Goal: Check status: Check status

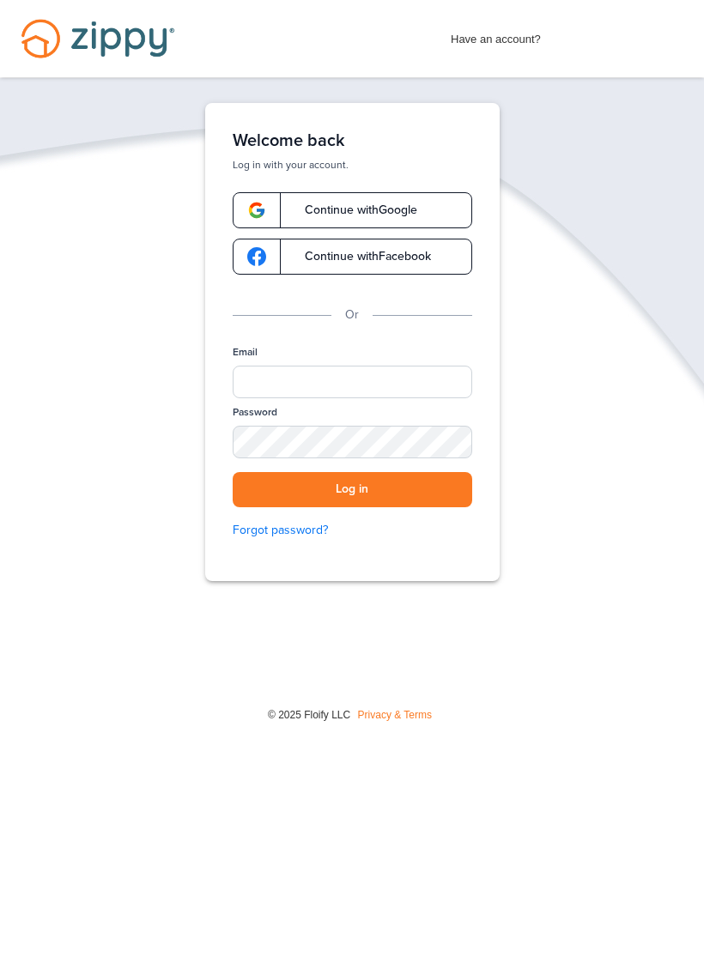
click at [414, 189] on div "Welcome back Log in with your account. Continue with Google Continue with Faceb…" at bounding box center [352, 342] width 294 height 478
click at [417, 210] on span "Continue with Google" at bounding box center [352, 210] width 130 height 12
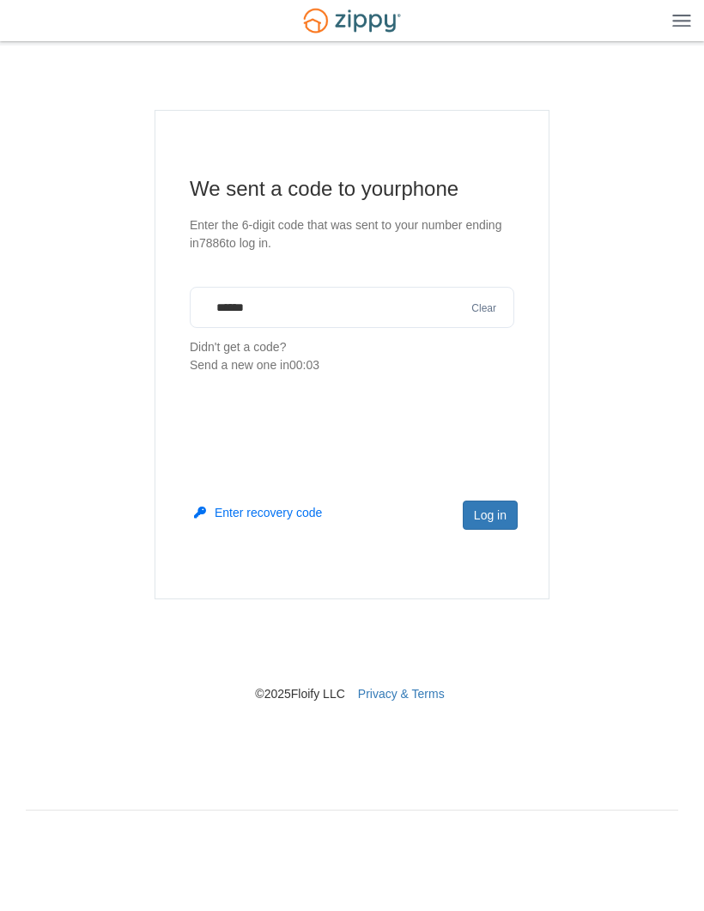
type input "******"
click at [500, 509] on button "Log in" at bounding box center [490, 514] width 55 height 29
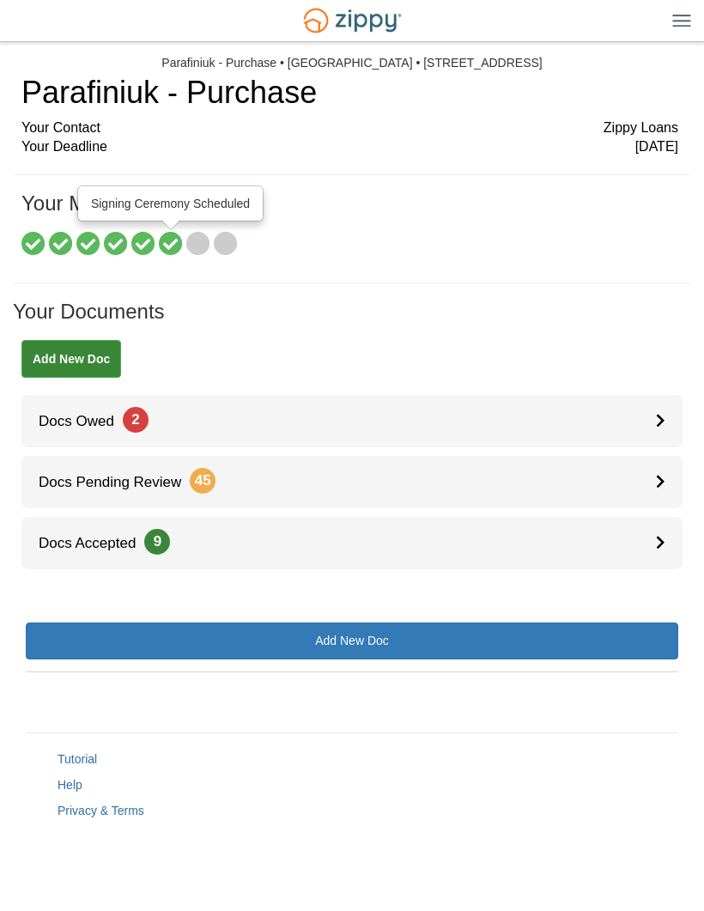
click at [176, 239] on icon at bounding box center [171, 245] width 24 height 24
click at [640, 481] on link "Docs Pending Review 45" at bounding box center [351, 482] width 661 height 52
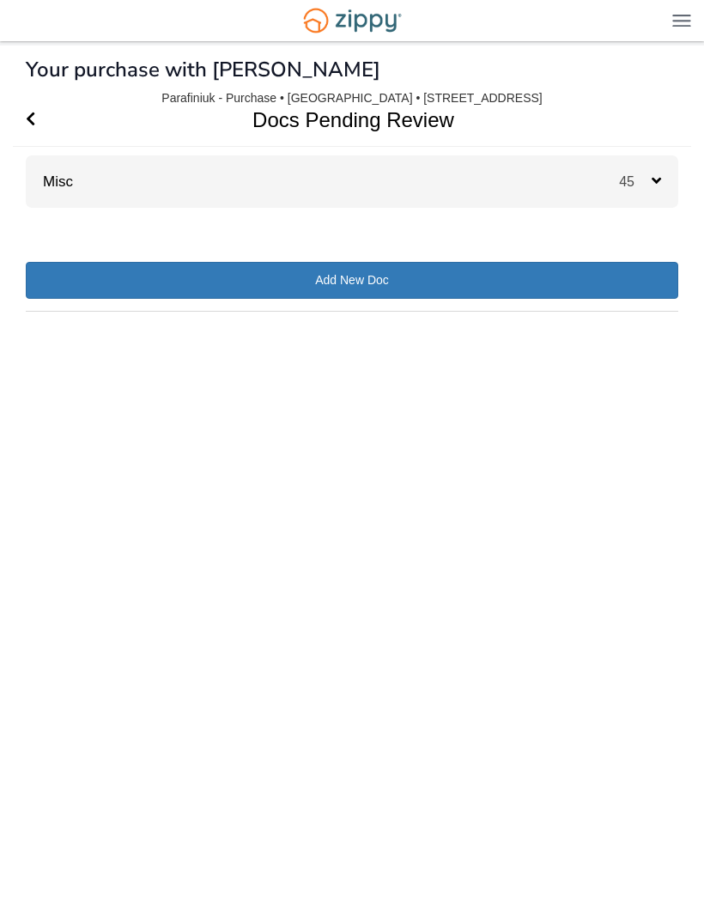
click at [649, 183] on span "45" at bounding box center [635, 181] width 33 height 15
